Goal: Use online tool/utility: Utilize a website feature to perform a specific function

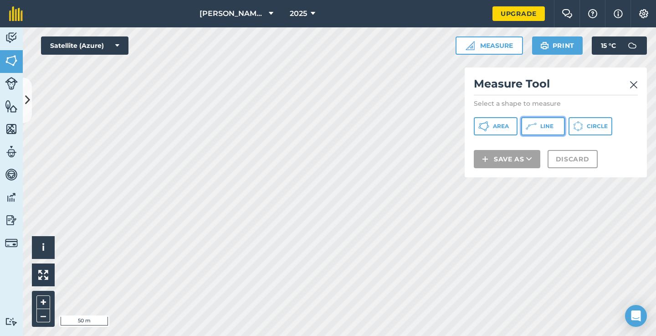
click at [489, 129] on icon at bounding box center [483, 126] width 11 height 11
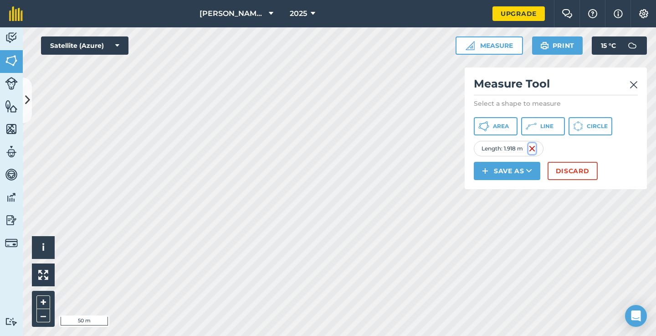
click at [533, 145] on img at bounding box center [531, 148] width 7 height 11
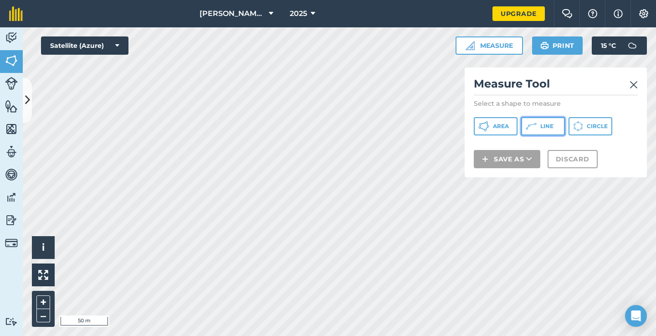
click at [543, 124] on span "Line" at bounding box center [546, 126] width 13 height 7
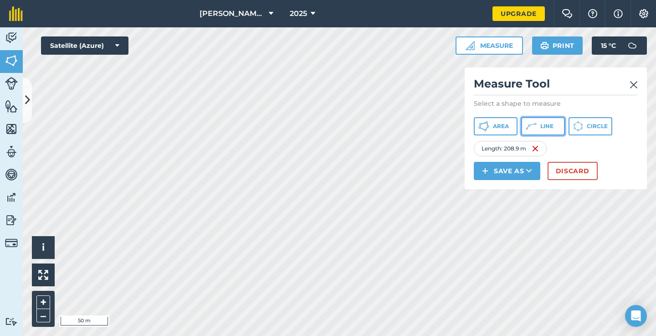
click at [543, 133] on button "Line" at bounding box center [543, 126] width 44 height 18
click at [489, 128] on icon at bounding box center [483, 126] width 11 height 11
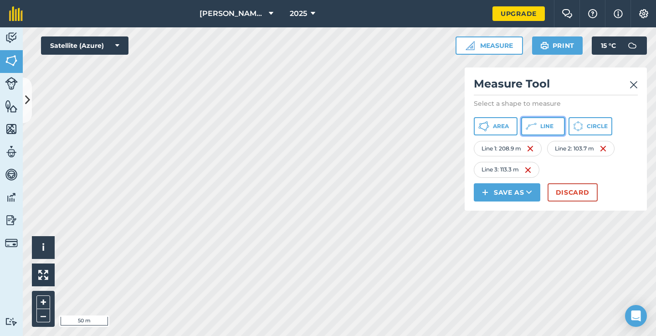
click at [538, 133] on button "Line" at bounding box center [543, 126] width 44 height 18
click at [533, 133] on button "Line" at bounding box center [543, 126] width 44 height 18
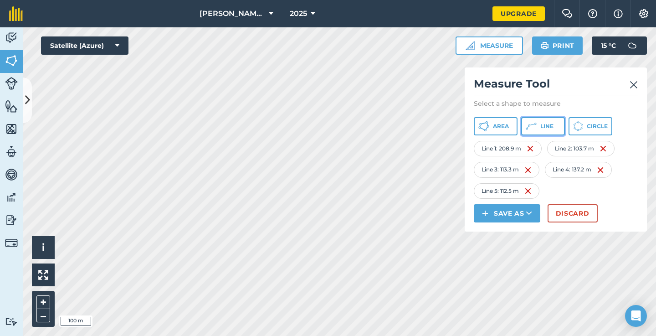
click at [538, 123] on button "Line" at bounding box center [543, 126] width 44 height 18
click at [634, 84] on img at bounding box center [634, 84] width 8 height 11
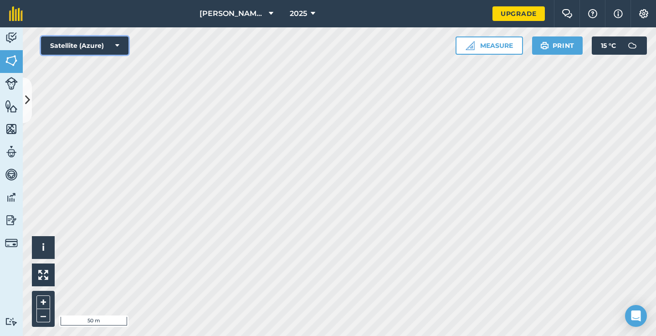
click at [110, 41] on button "Satellite (Azure)" at bounding box center [84, 45] width 87 height 18
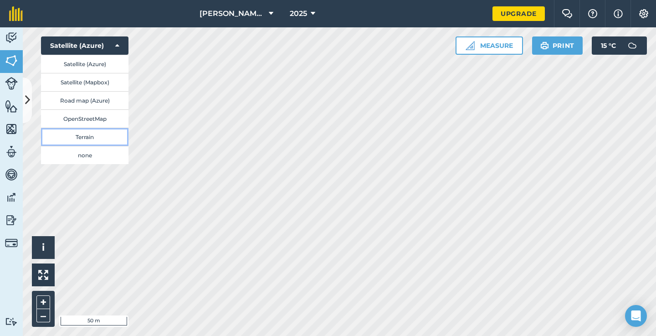
click at [107, 135] on button "Terrain" at bounding box center [84, 137] width 87 height 18
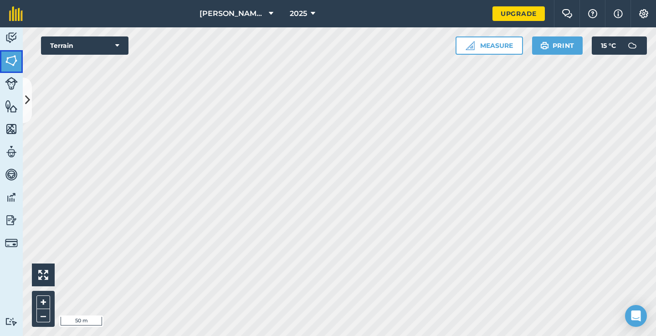
click at [14, 58] on img at bounding box center [11, 61] width 13 height 14
click at [9, 57] on img at bounding box center [11, 61] width 13 height 14
click at [82, 44] on button "Terrain" at bounding box center [84, 45] width 87 height 18
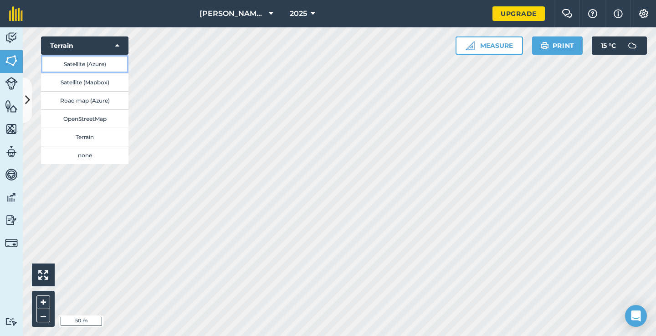
click at [92, 61] on button "Satellite (Azure)" at bounding box center [84, 64] width 87 height 18
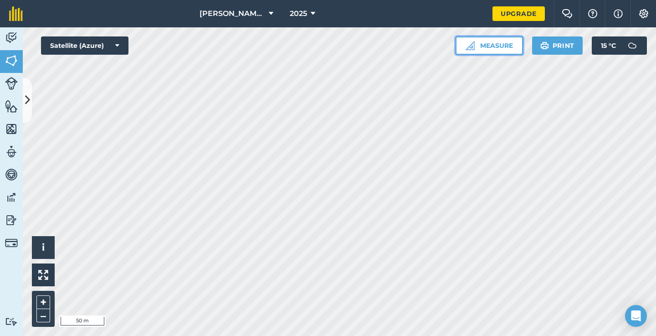
click at [483, 46] on button "Measure" at bounding box center [489, 45] width 67 height 18
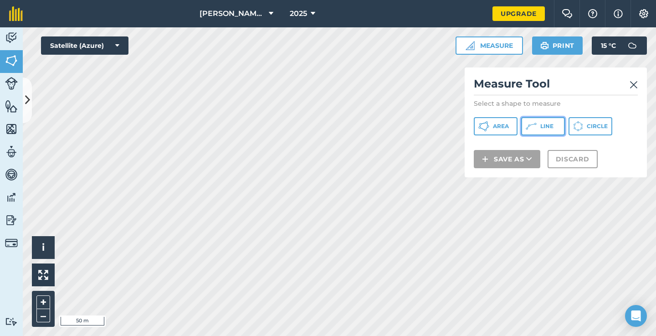
click at [489, 124] on icon at bounding box center [483, 126] width 11 height 11
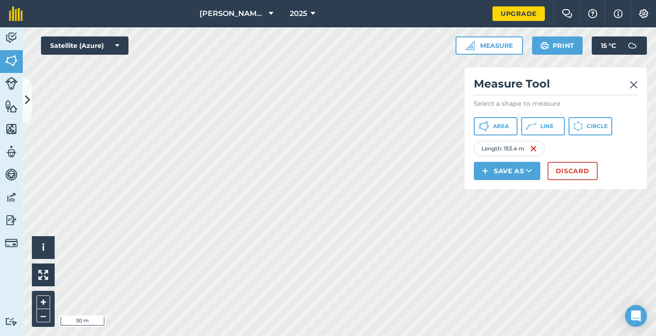
click at [633, 87] on img at bounding box center [634, 84] width 8 height 11
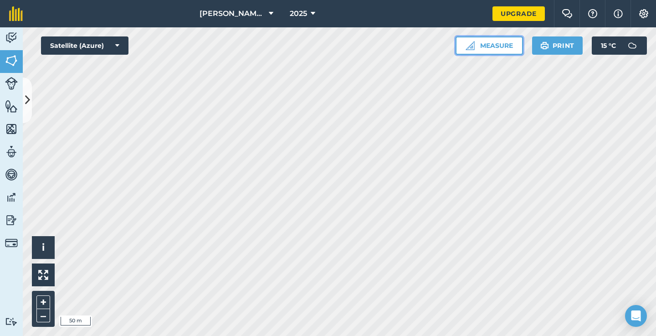
click at [467, 44] on img at bounding box center [470, 45] width 9 height 9
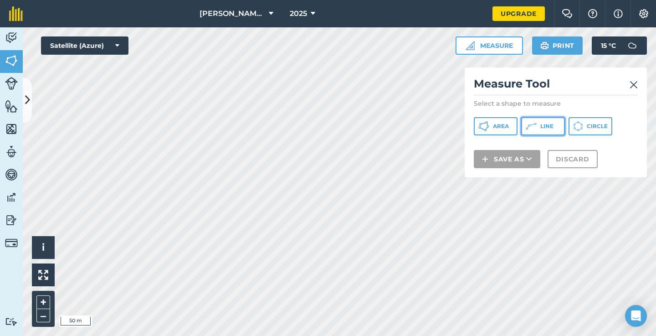
click at [547, 126] on span "Line" at bounding box center [546, 126] width 13 height 7
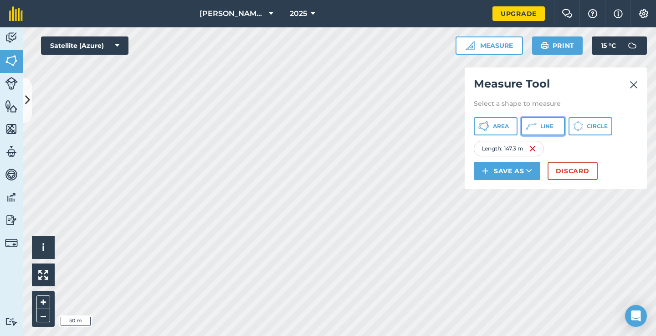
click at [489, 127] on icon at bounding box center [483, 126] width 11 height 11
click at [489, 128] on icon at bounding box center [483, 126] width 11 height 11
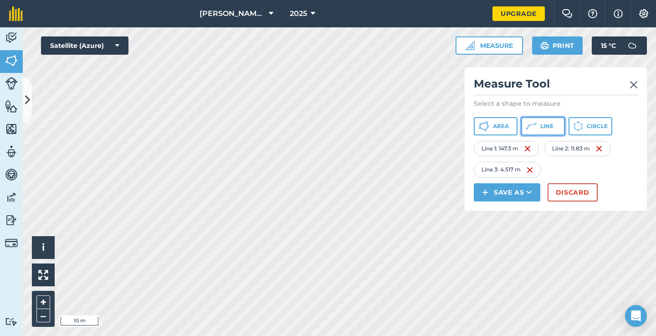
click at [537, 133] on button "Line" at bounding box center [543, 126] width 44 height 18
click at [538, 131] on button "Line" at bounding box center [543, 126] width 44 height 18
click at [607, 171] on img at bounding box center [603, 169] width 7 height 11
click at [604, 155] on div "Line 2 : 11.83 m" at bounding box center [577, 148] width 66 height 15
click at [602, 150] on img at bounding box center [598, 148] width 7 height 11
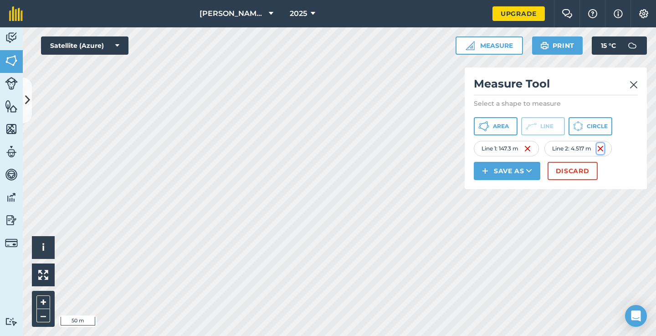
click at [604, 148] on img at bounding box center [600, 148] width 7 height 11
click at [542, 129] on span "Line" at bounding box center [546, 126] width 13 height 7
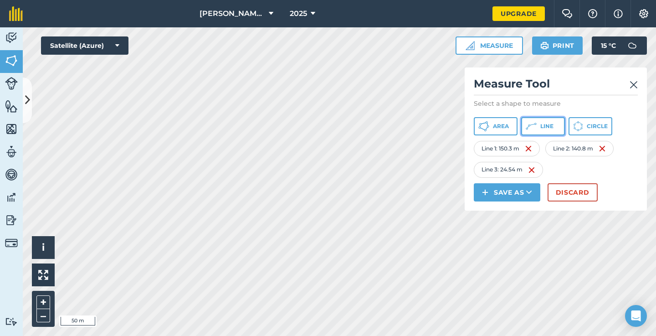
click at [489, 129] on icon at bounding box center [483, 126] width 11 height 11
click at [548, 125] on span "Line" at bounding box center [546, 126] width 13 height 7
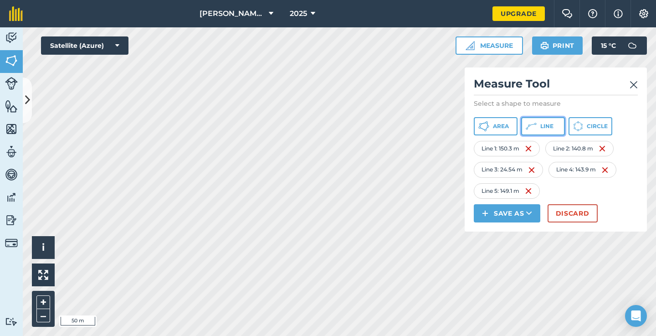
click at [539, 127] on button "Line" at bounding box center [543, 126] width 44 height 18
click at [602, 188] on img at bounding box center [599, 190] width 7 height 11
click at [538, 129] on button "Line" at bounding box center [543, 126] width 44 height 18
click at [366, 21] on div "[PERSON_NAME] [PERSON_NAME] 2025 Upgrade Farm Chat Help Info Settings Map print…" at bounding box center [328, 168] width 656 height 336
click at [599, 188] on div "Line 6 : 310.5 m" at bounding box center [578, 190] width 67 height 15
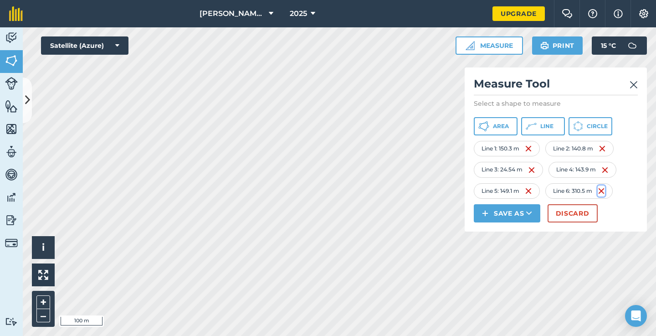
click at [605, 193] on img at bounding box center [601, 190] width 7 height 11
click at [489, 129] on icon at bounding box center [483, 126] width 11 height 11
click at [536, 132] on button "Line" at bounding box center [543, 126] width 44 height 18
